Goal: Task Accomplishment & Management: Complete application form

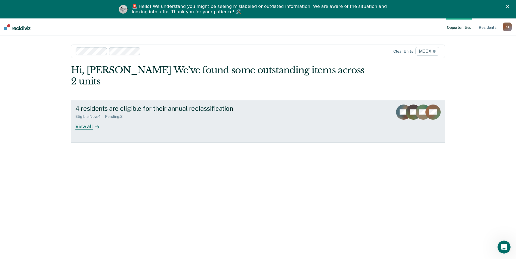
click at [84, 119] on div "View all" at bounding box center [90, 124] width 30 height 11
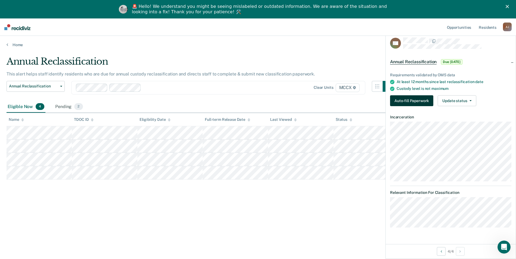
click at [411, 99] on button "Auto-fill Paperwork" at bounding box center [411, 100] width 43 height 11
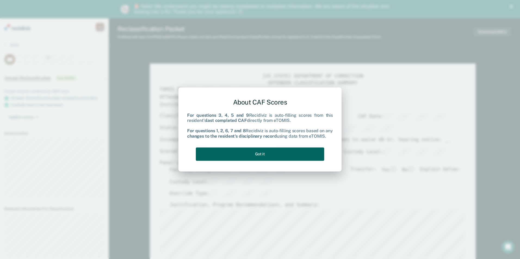
click at [254, 155] on button "Got it" at bounding box center [260, 154] width 128 height 13
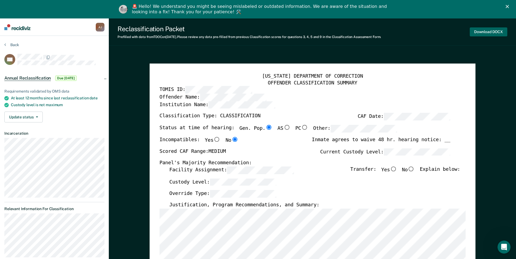
click at [479, 32] on button "Download DOCX" at bounding box center [488, 31] width 38 height 9
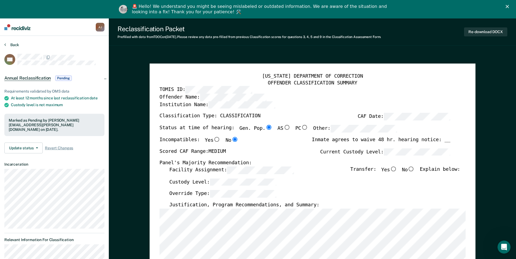
click at [9, 46] on button "Back" at bounding box center [11, 44] width 15 height 5
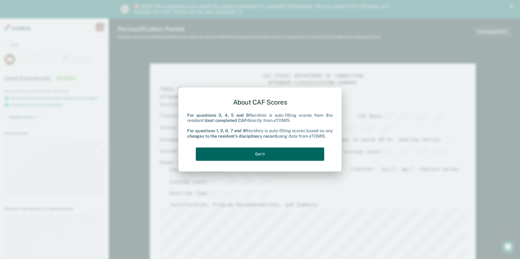
click at [291, 155] on button "Got it" at bounding box center [260, 154] width 128 height 13
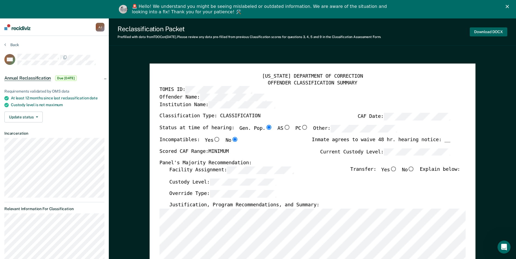
click at [491, 33] on button "Download DOCX" at bounding box center [488, 31] width 38 height 9
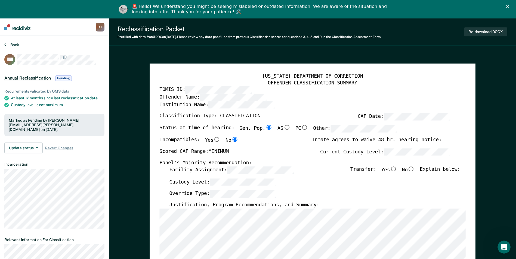
click at [10, 45] on button "Back" at bounding box center [11, 44] width 15 height 5
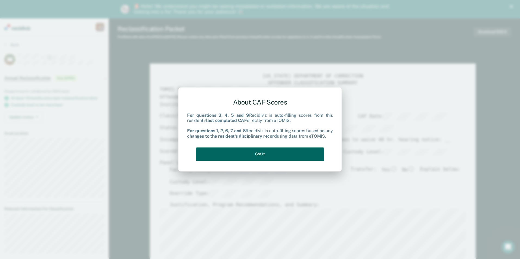
click at [286, 152] on button "Got it" at bounding box center [260, 154] width 128 height 13
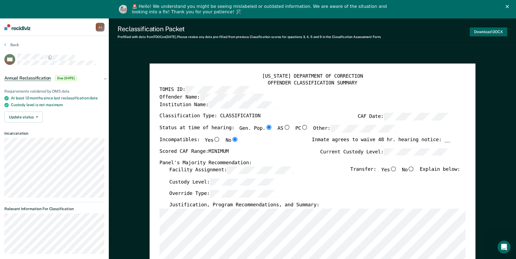
click at [485, 32] on button "Download DOCX" at bounding box center [488, 31] width 38 height 9
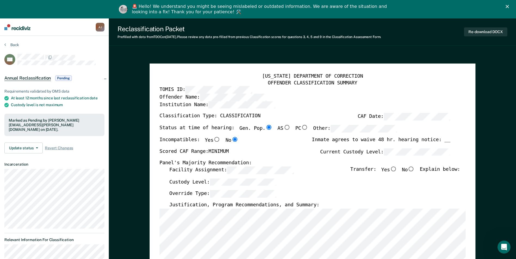
click at [432, 92] on div "TOMIS ID:" at bounding box center [304, 90] width 291 height 8
click at [12, 45] on button "Back" at bounding box center [11, 44] width 15 height 5
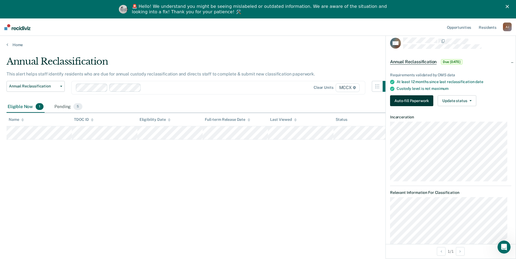
click at [419, 101] on button "Auto-fill Paperwork" at bounding box center [411, 100] width 43 height 11
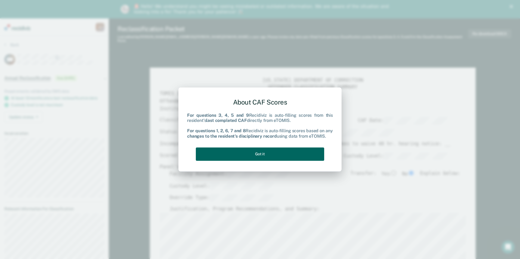
click at [254, 157] on button "Got it" at bounding box center [260, 154] width 128 height 13
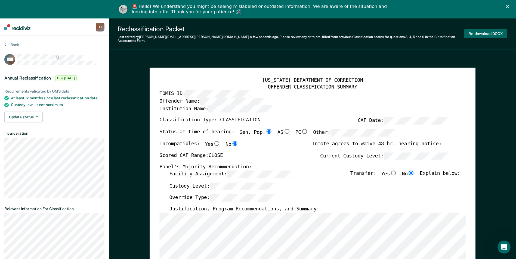
click at [478, 30] on button "Re-download DOCX" at bounding box center [485, 33] width 43 height 9
type textarea "x"
